Goal: Task Accomplishment & Management: Manage account settings

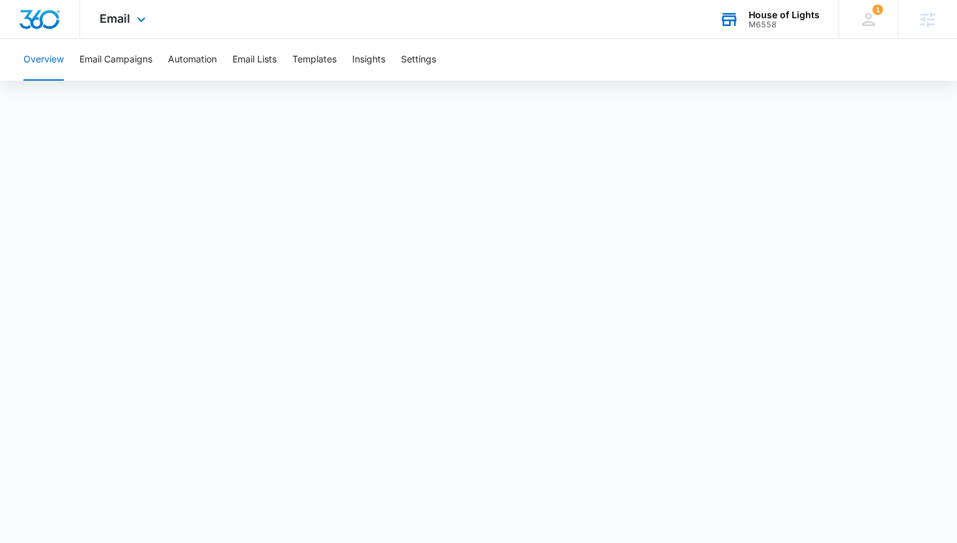
click at [763, 27] on div "M6558" at bounding box center [783, 24] width 71 height 9
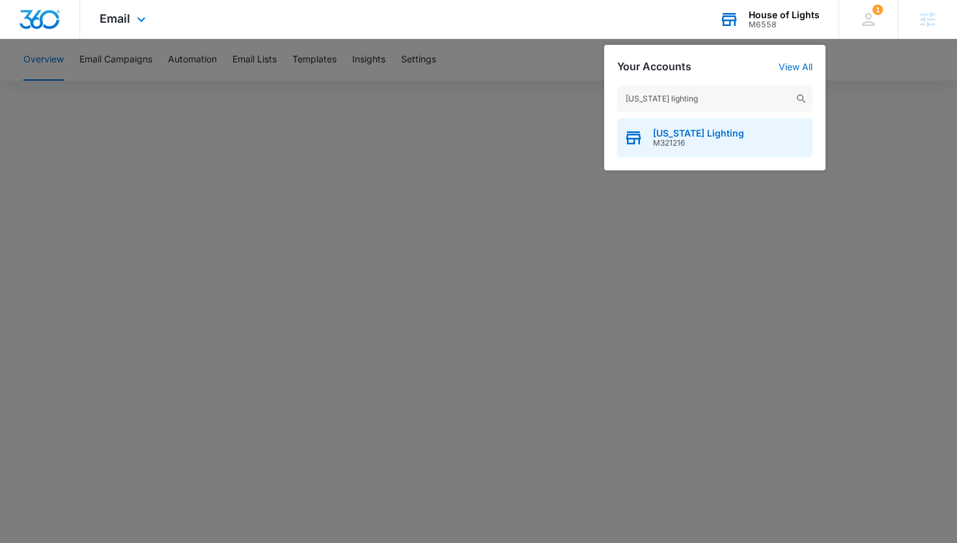
type input "[US_STATE] lighting"
click at [670, 133] on span "[US_STATE] Lighting" at bounding box center [698, 133] width 91 height 10
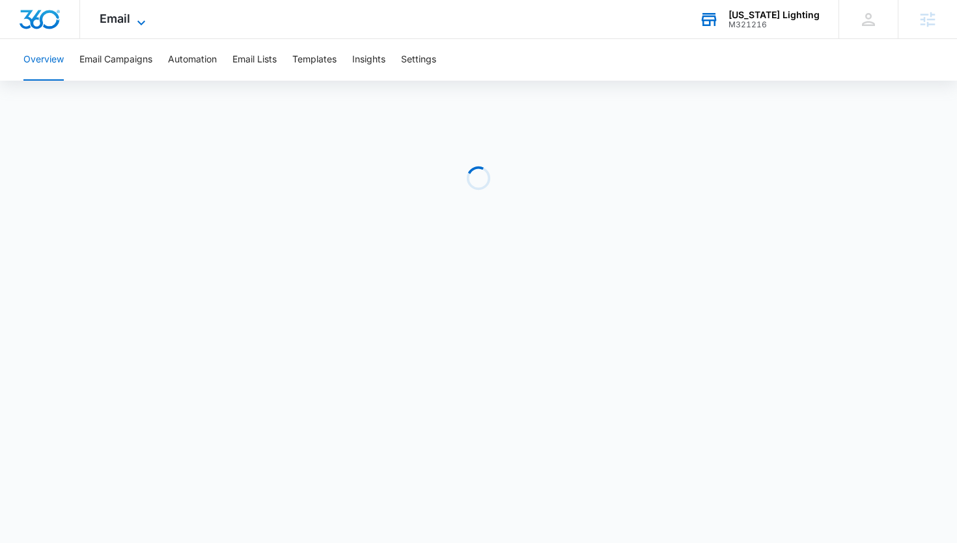
click at [122, 14] on span "Email" at bounding box center [115, 19] width 31 height 14
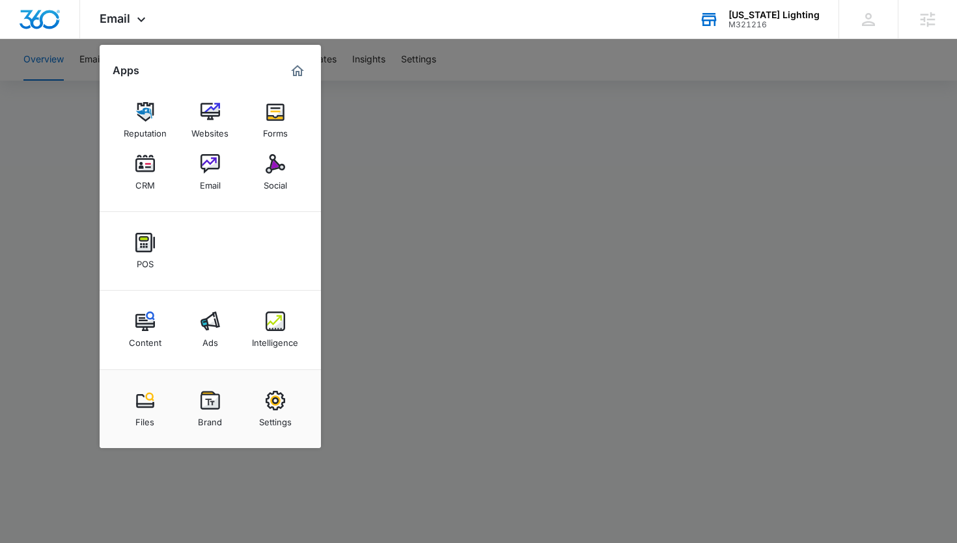
click at [445, 195] on div at bounding box center [478, 271] width 957 height 543
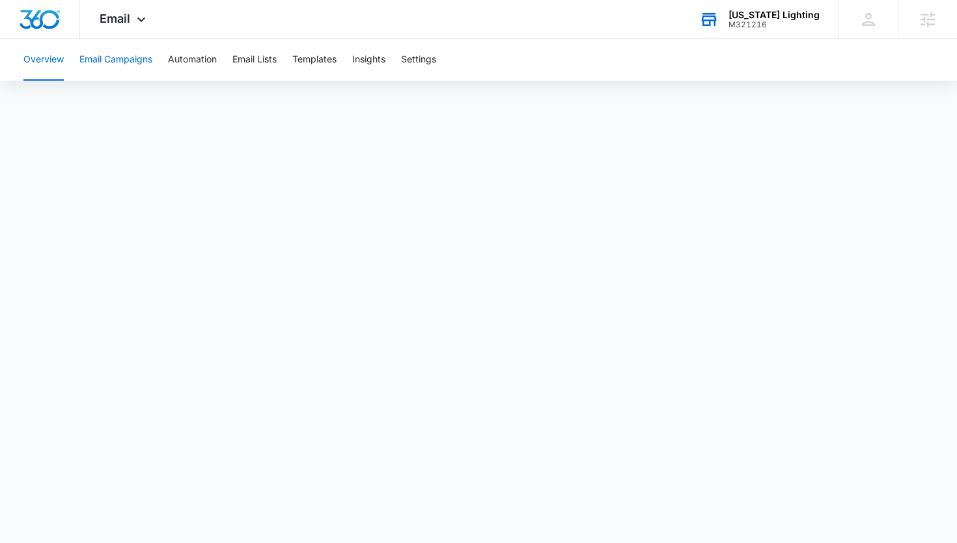
click at [120, 64] on button "Email Campaigns" at bounding box center [115, 60] width 73 height 42
click at [125, 19] on span "Email" at bounding box center [115, 19] width 31 height 14
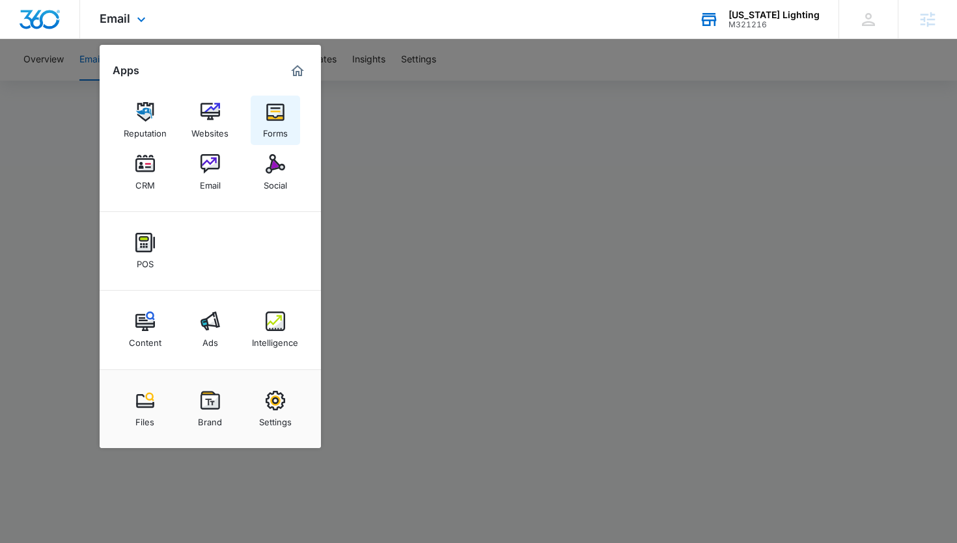
click at [269, 118] on img at bounding box center [276, 112] width 20 height 20
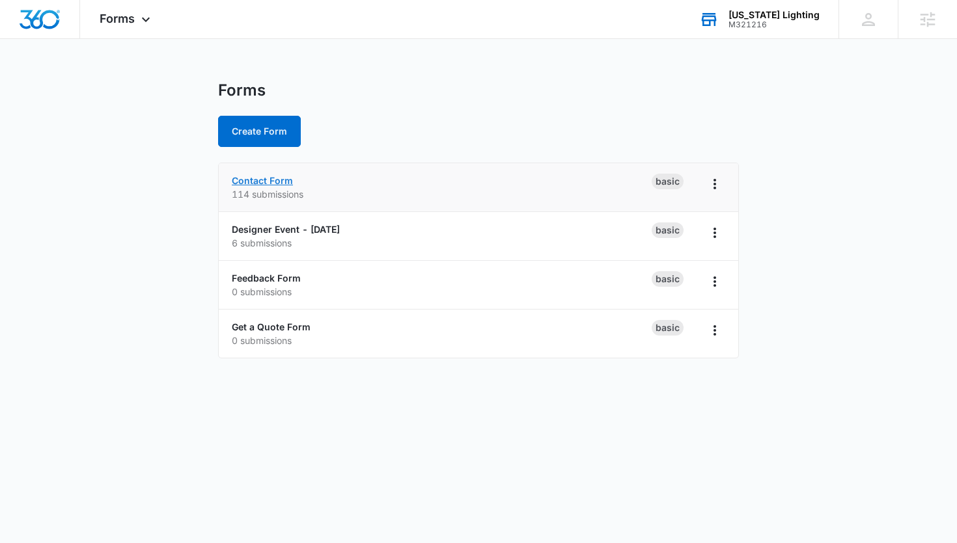
click at [271, 184] on link "Contact Form" at bounding box center [262, 180] width 61 height 11
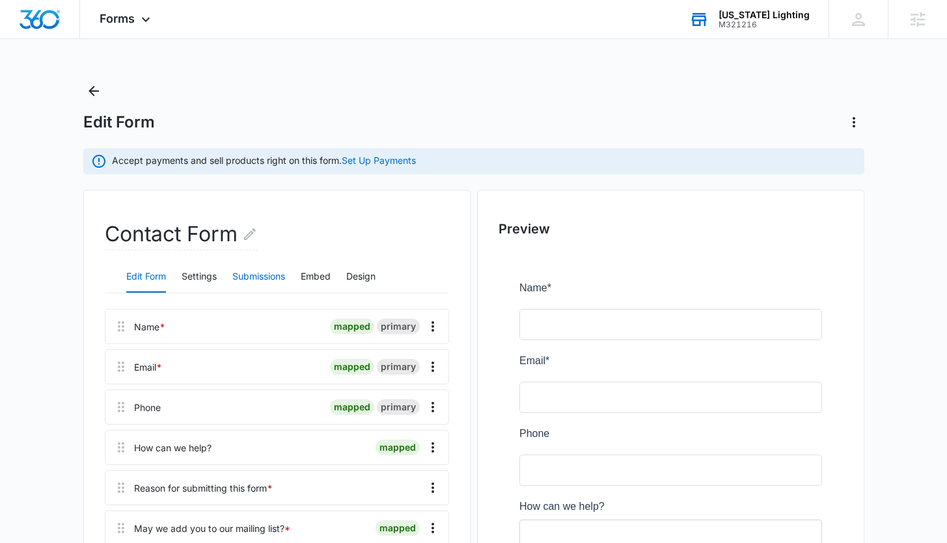
click at [264, 275] on button "Submissions" at bounding box center [258, 277] width 53 height 31
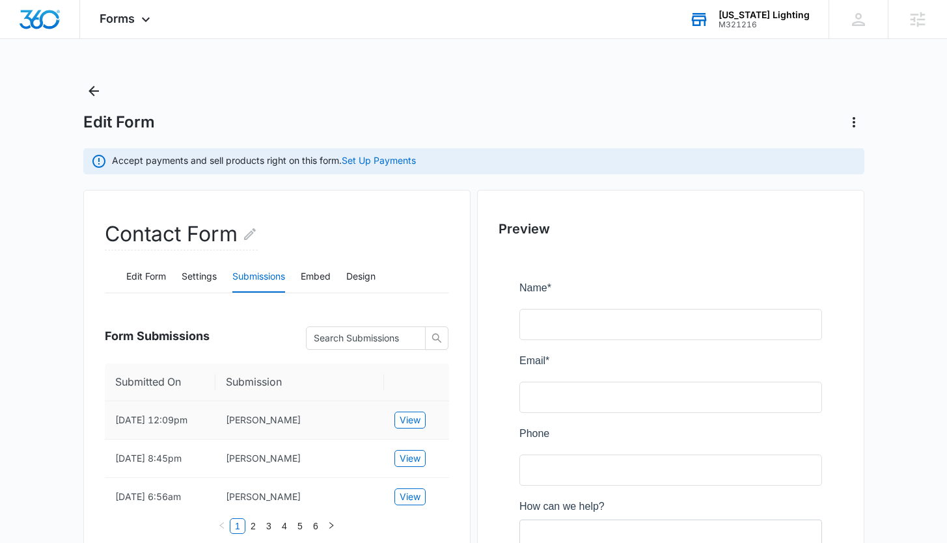
click at [428, 434] on td "View" at bounding box center [416, 421] width 65 height 38
click at [408, 426] on span "View" at bounding box center [410, 420] width 21 height 14
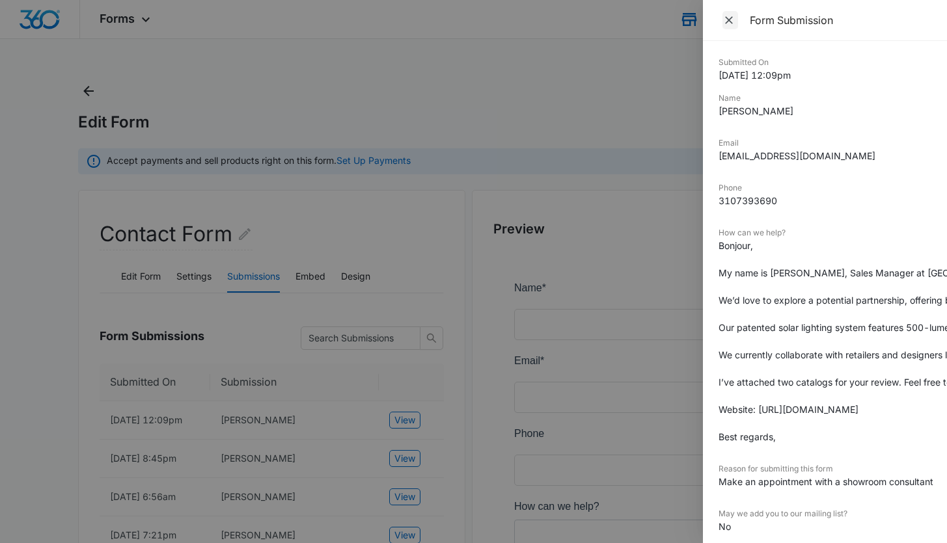
click at [729, 20] on icon "Close" at bounding box center [729, 20] width 8 height 8
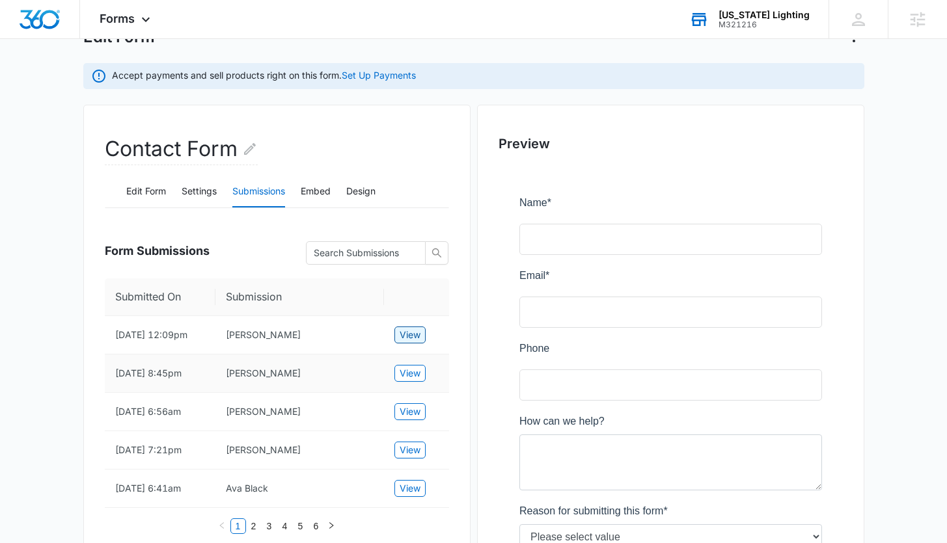
scroll to position [85, 0]
click at [412, 381] on span "View" at bounding box center [410, 373] width 21 height 14
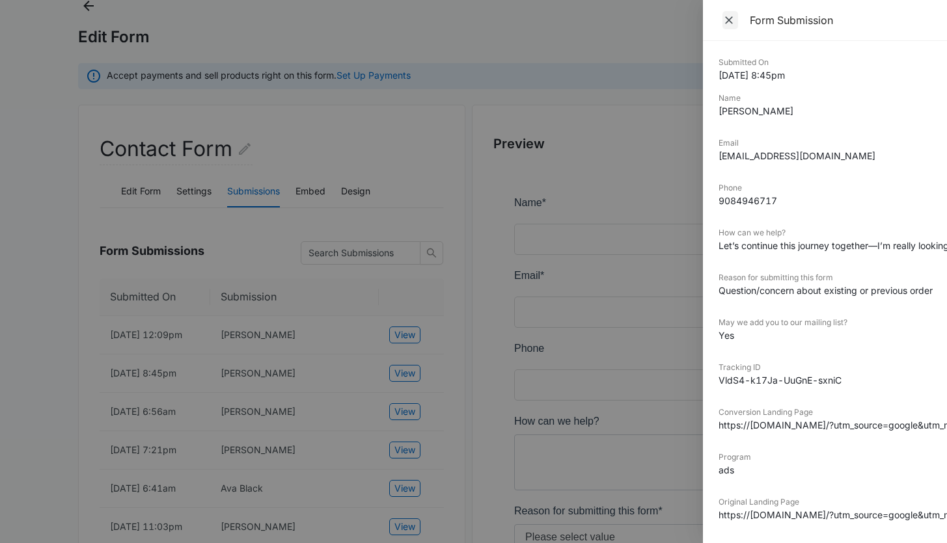
click at [729, 21] on icon "Close" at bounding box center [728, 20] width 13 height 13
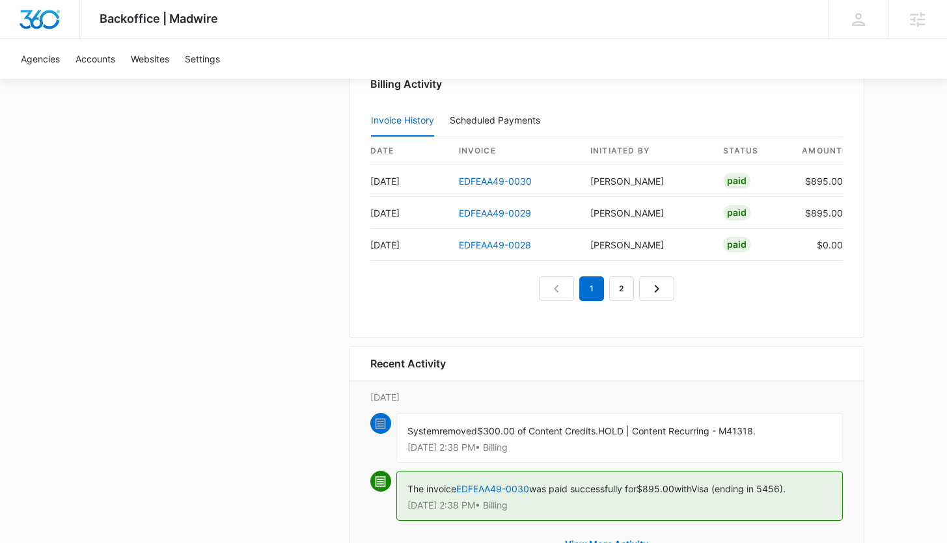
scroll to position [1247, 0]
